Goal: Information Seeking & Learning: Learn about a topic

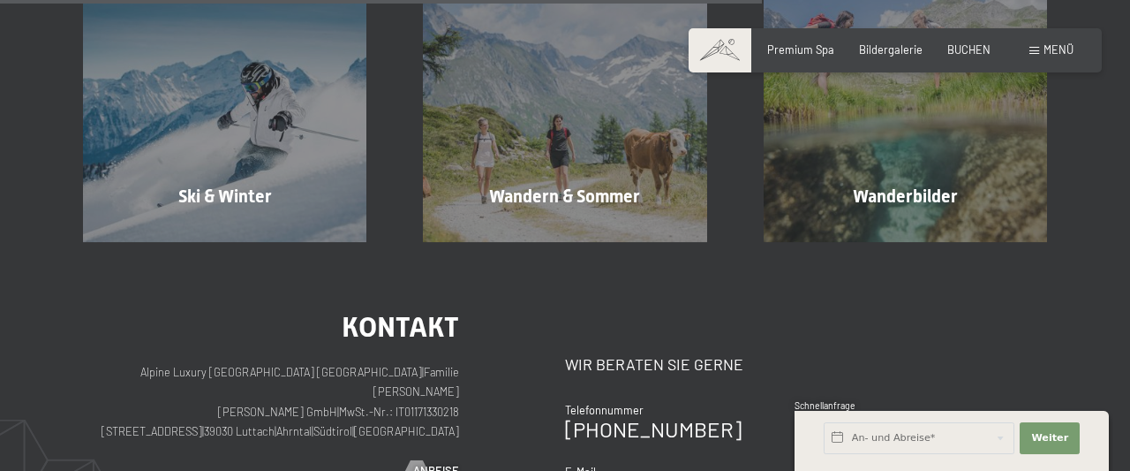
scroll to position [646, 0]
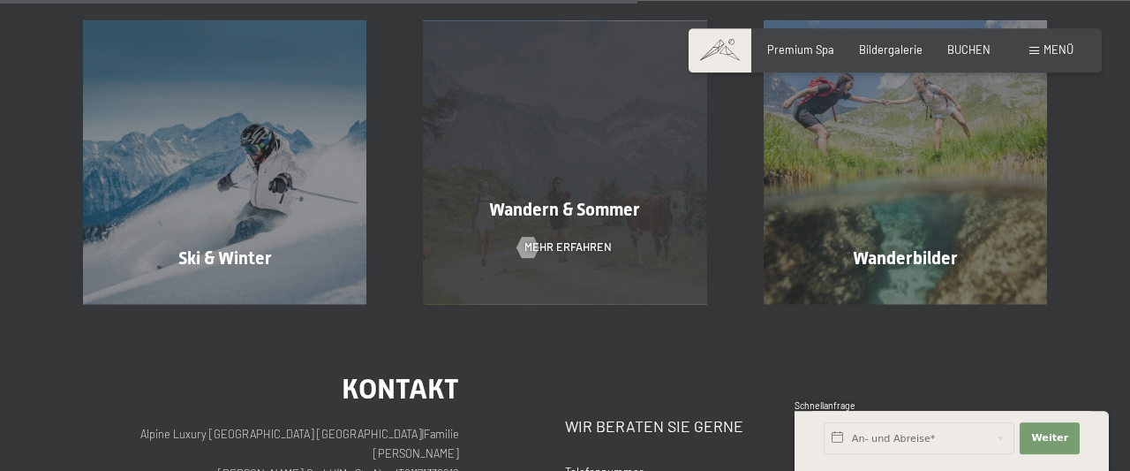
click at [661, 172] on div "Wandern & Sommer Mehr erfahren" at bounding box center [565, 161] width 340 height 283
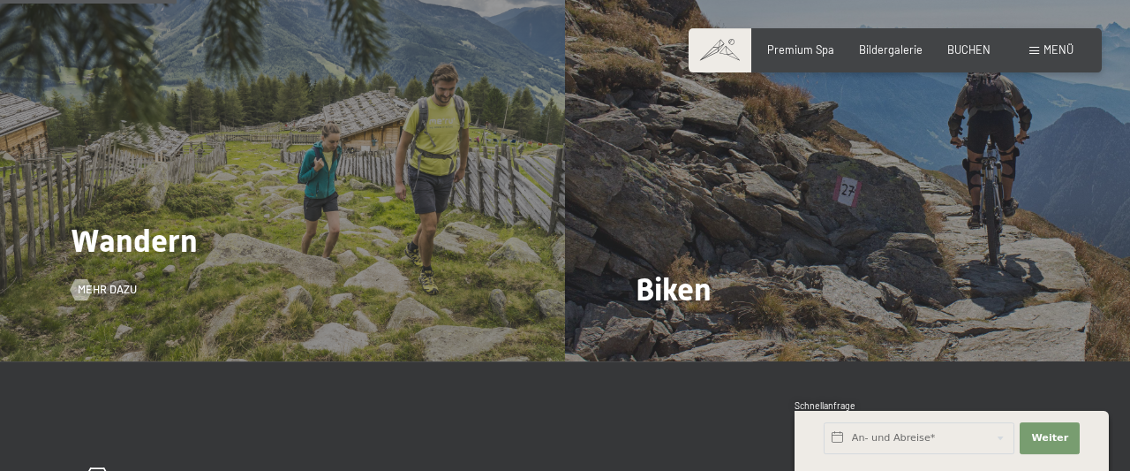
scroll to position [1557, 0]
click at [119, 294] on span "Mehr dazu" at bounding box center [124, 290] width 59 height 16
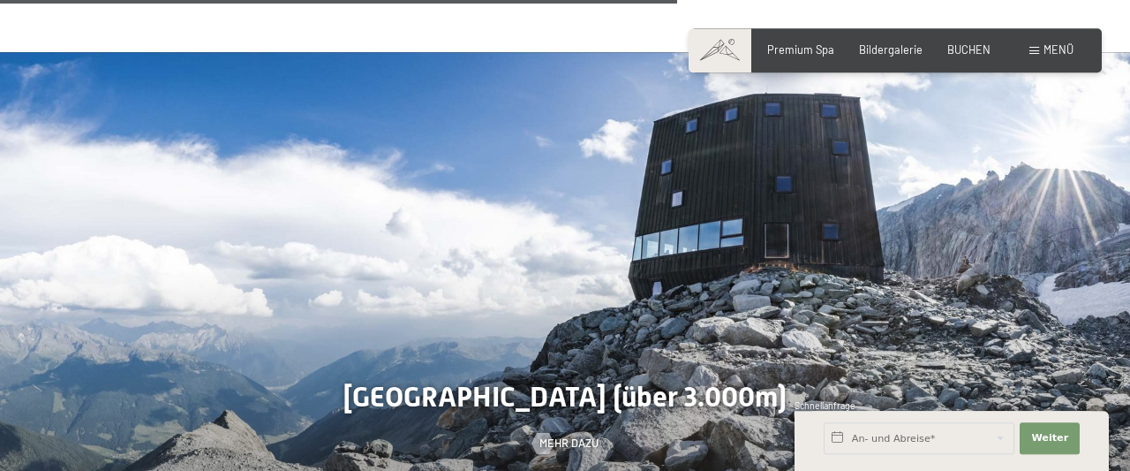
scroll to position [3458, 0]
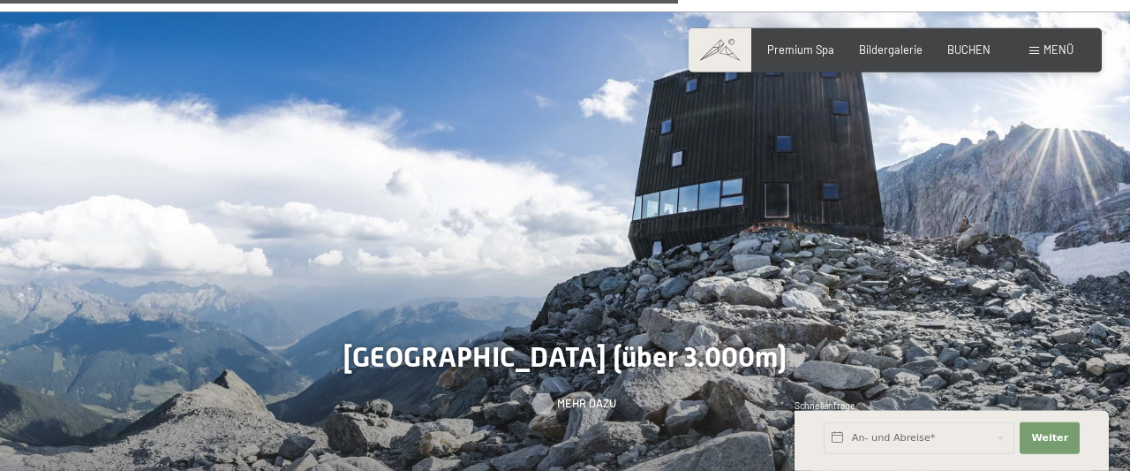
click at [564, 396] on span "Mehr dazu" at bounding box center [586, 404] width 59 height 16
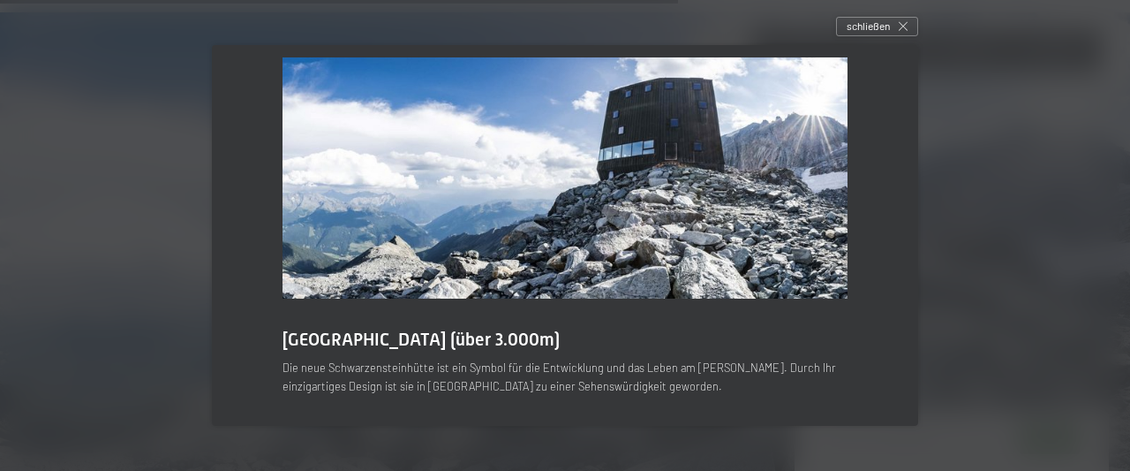
scroll to position [0, 0]
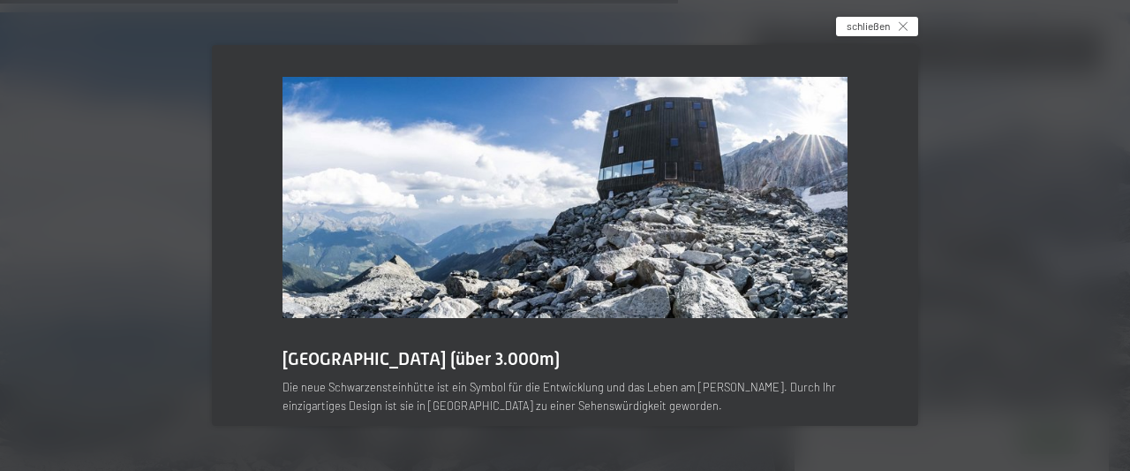
click at [848, 26] on span "schließen" at bounding box center [868, 26] width 43 height 15
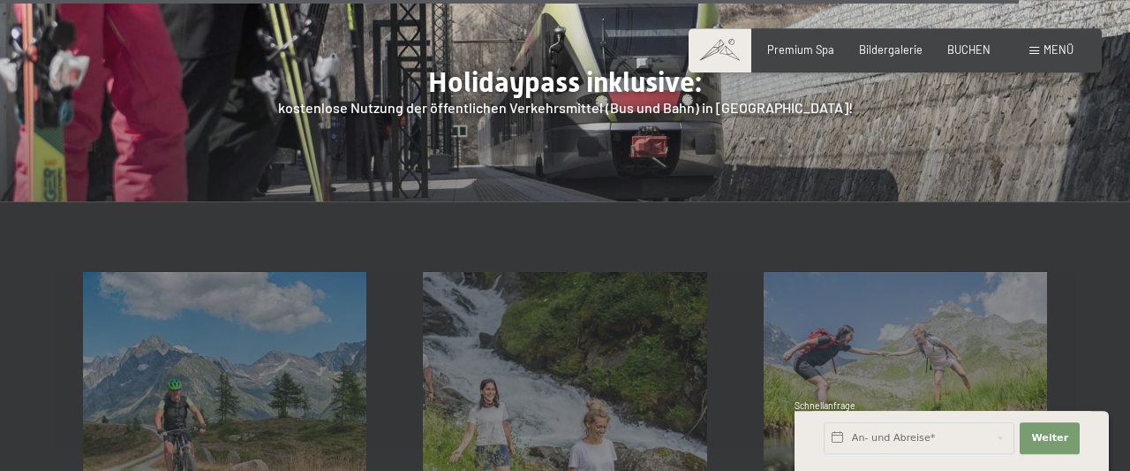
scroll to position [5271, 0]
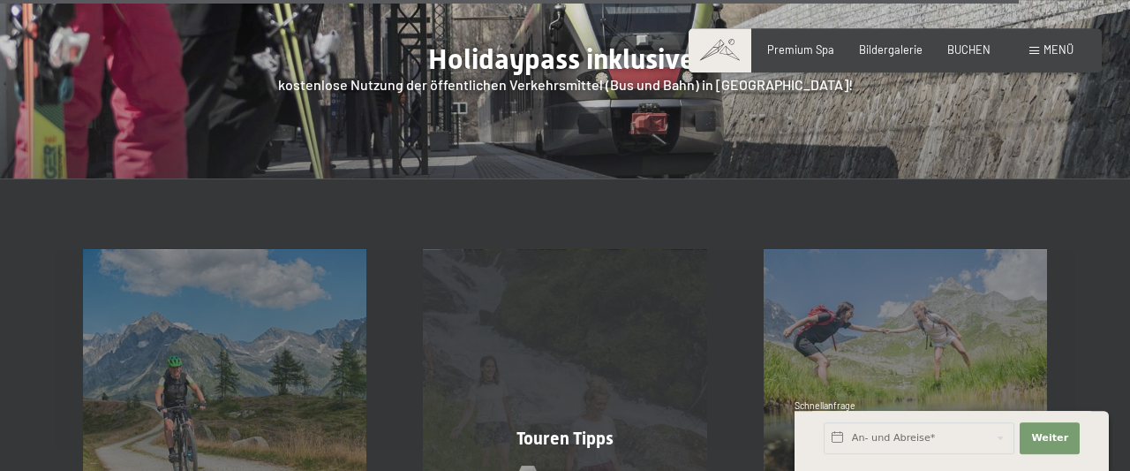
click at [571, 427] on span "Touren Tipps" at bounding box center [565, 437] width 97 height 21
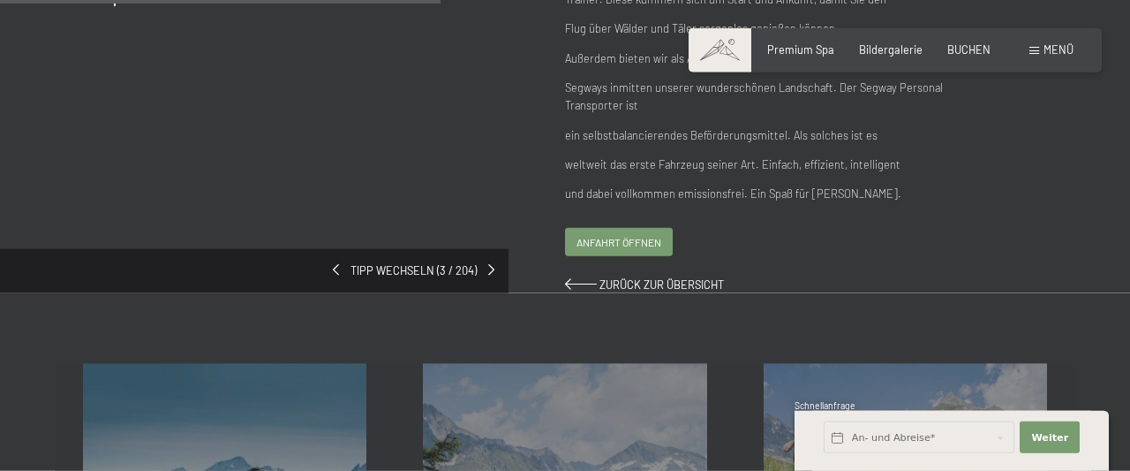
scroll to position [548, 0]
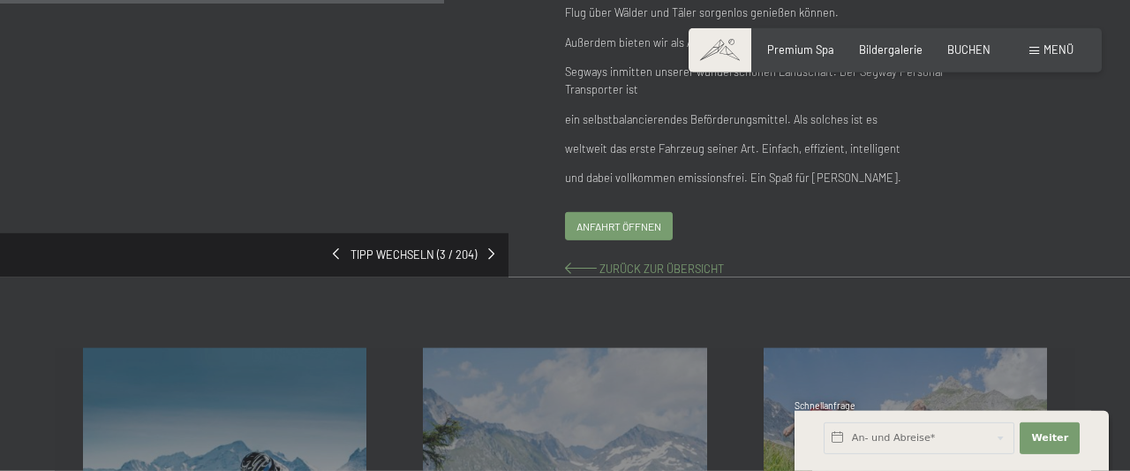
click at [606, 270] on span "Zurück zur Übersicht" at bounding box center [662, 268] width 125 height 14
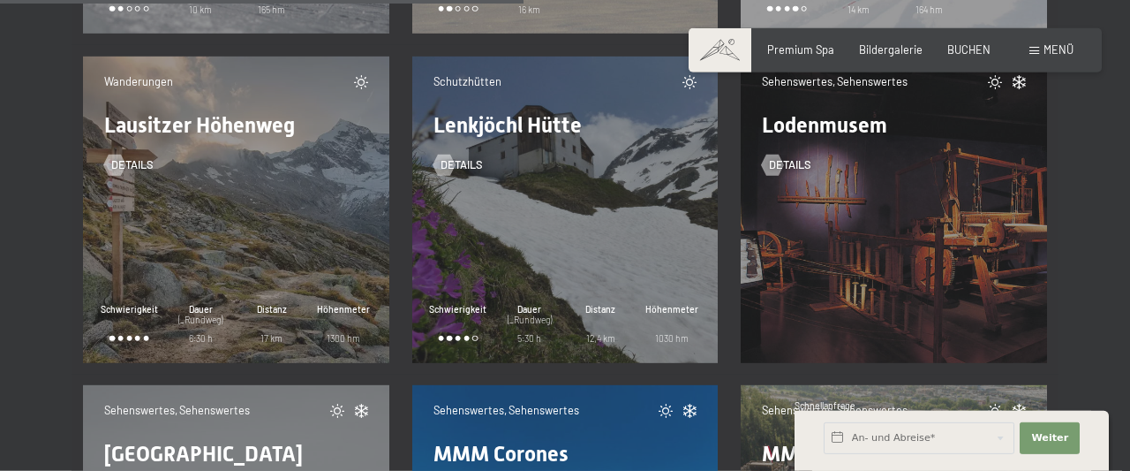
scroll to position [11049, 0]
